Goal: Task Accomplishment & Management: Use online tool/utility

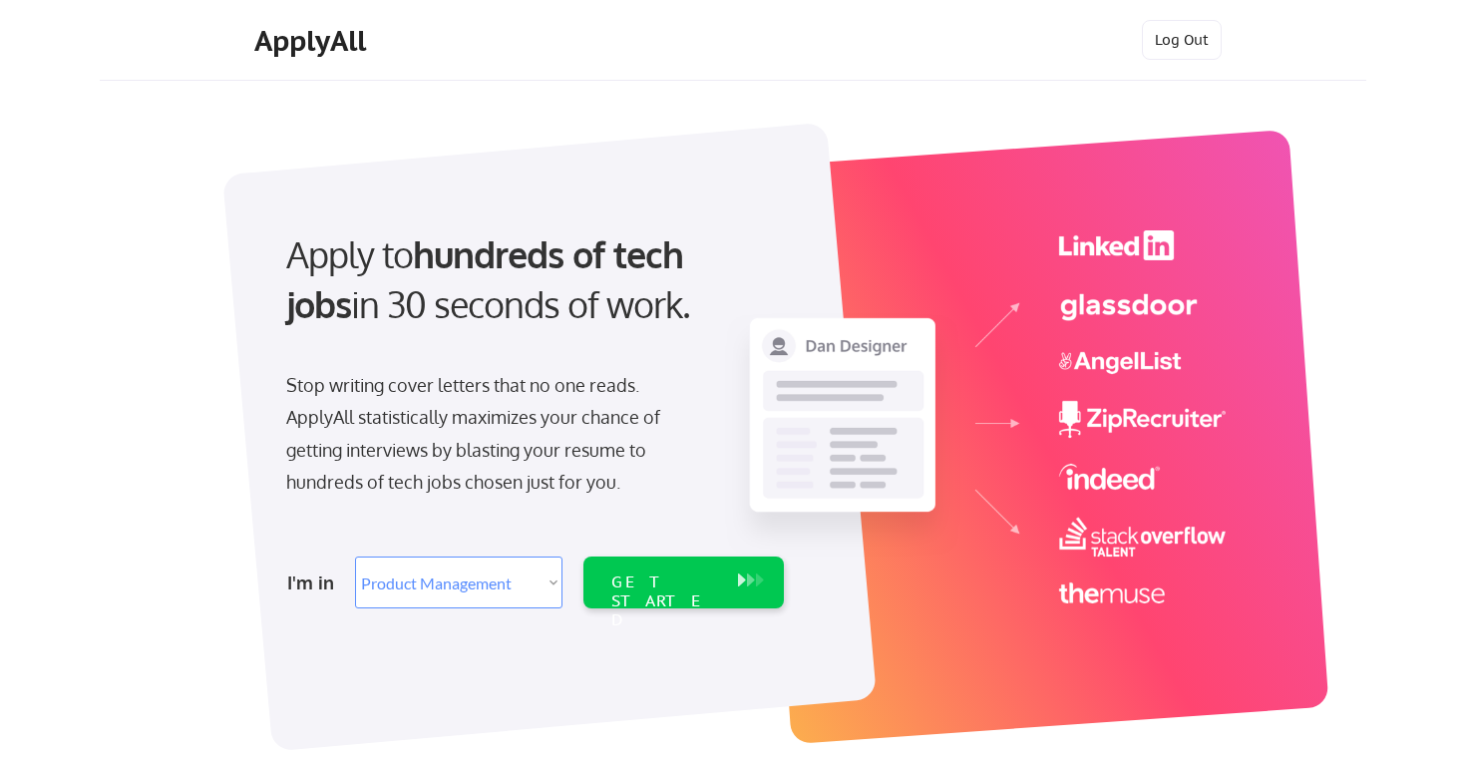
select select ""product""
